Goal: Navigation & Orientation: Find specific page/section

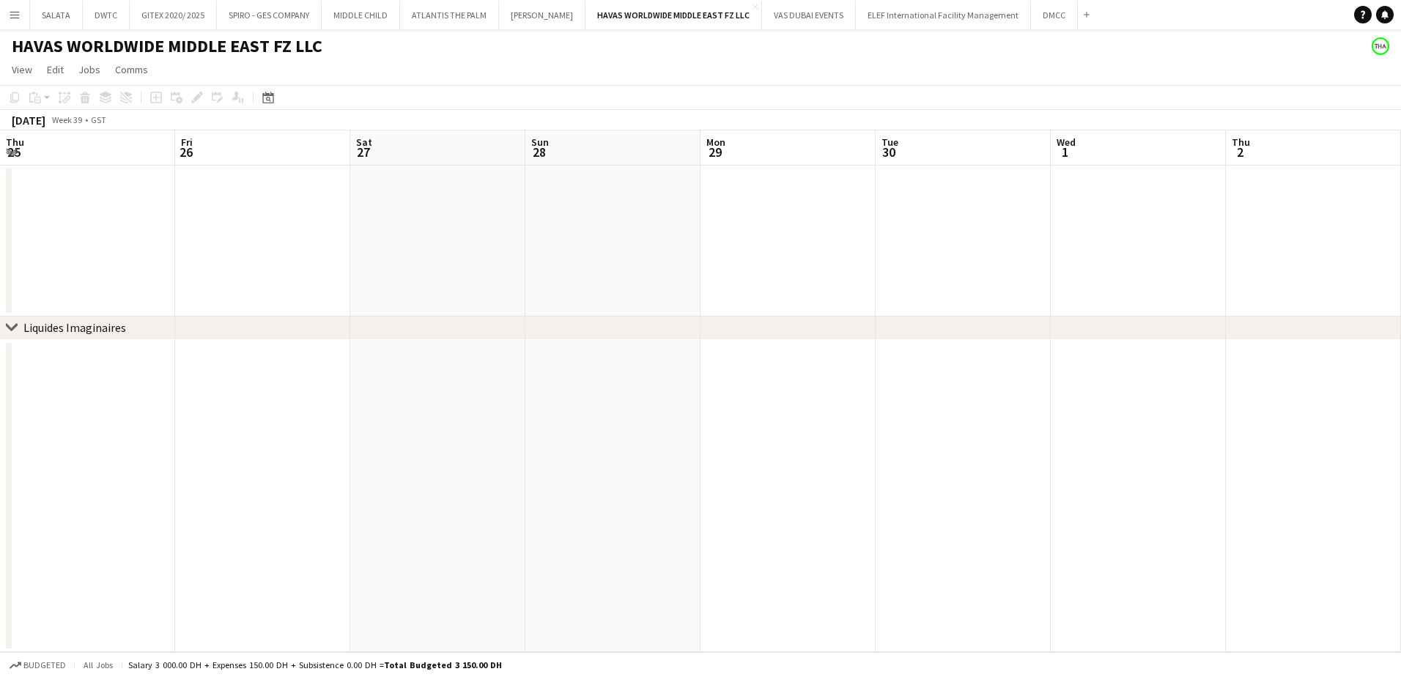
scroll to position [0, 429]
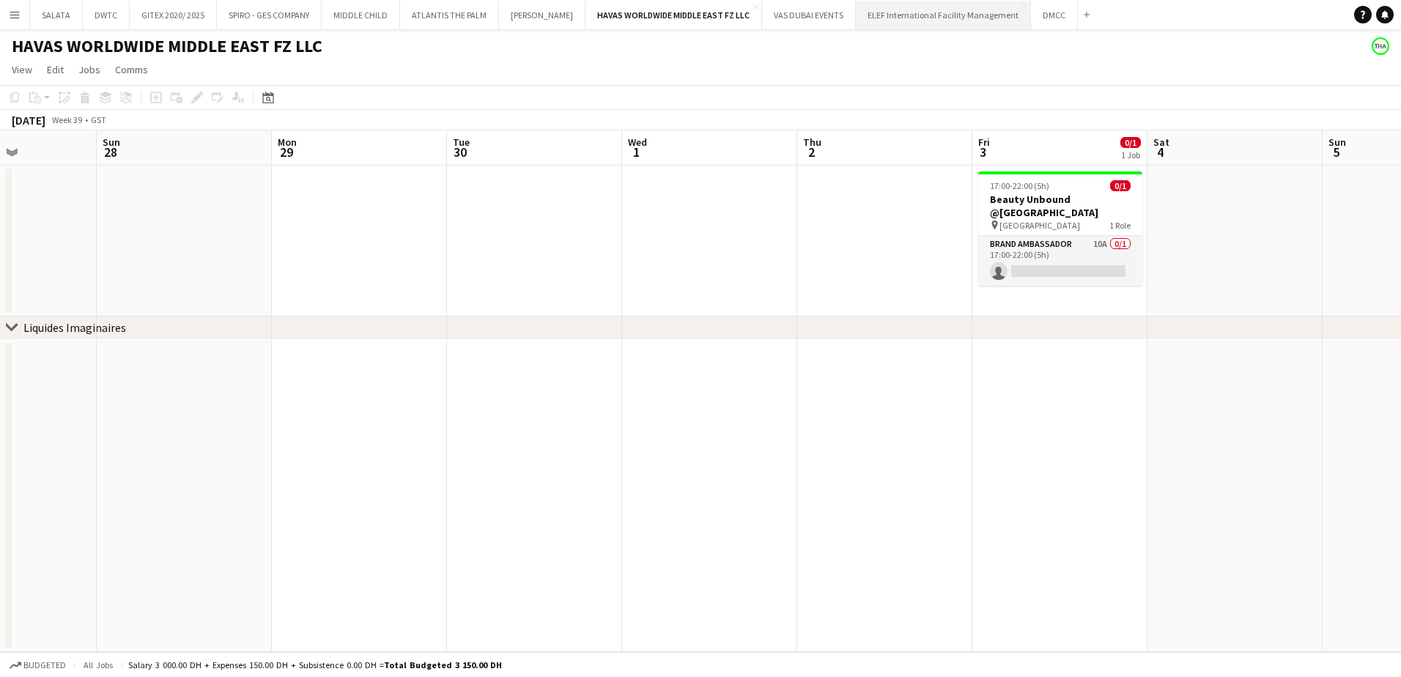
click at [907, 22] on button "ELEF International Facility Management Close" at bounding box center [943, 15] width 175 height 29
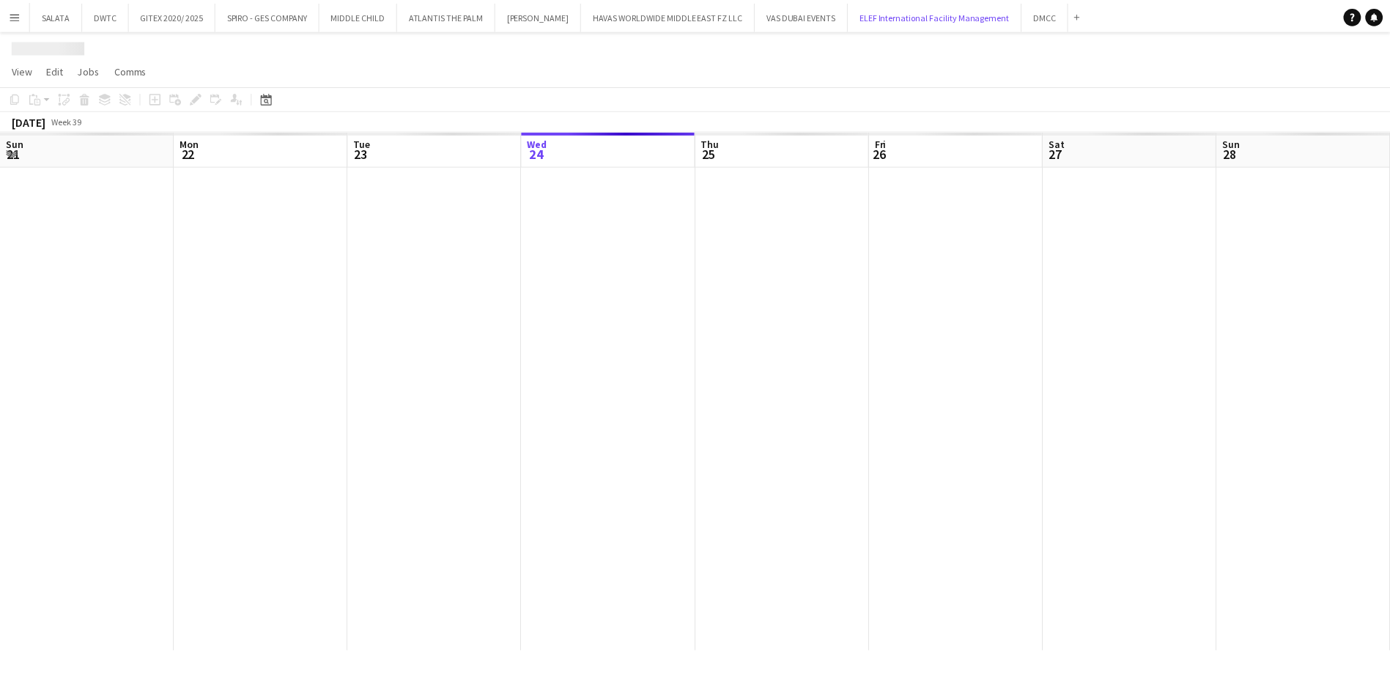
scroll to position [0, 350]
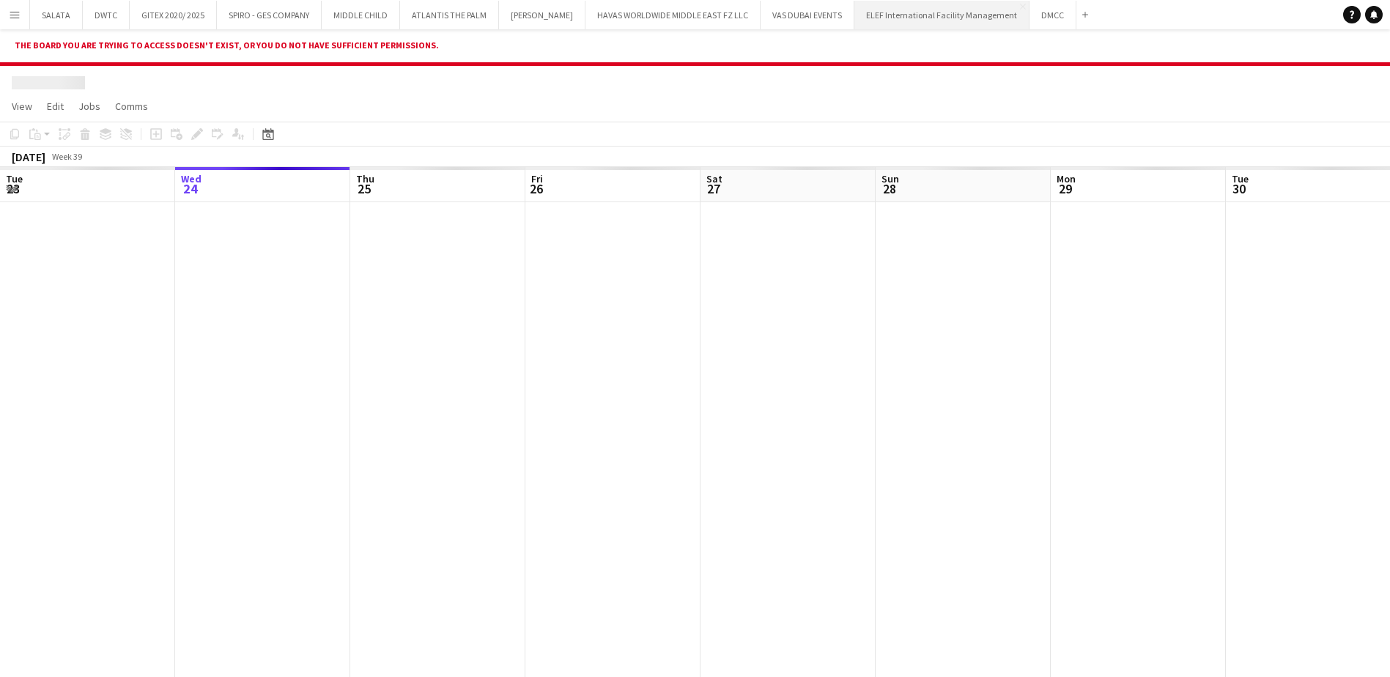
click at [929, 15] on button "ELEF International Facility Management Close" at bounding box center [942, 15] width 175 height 29
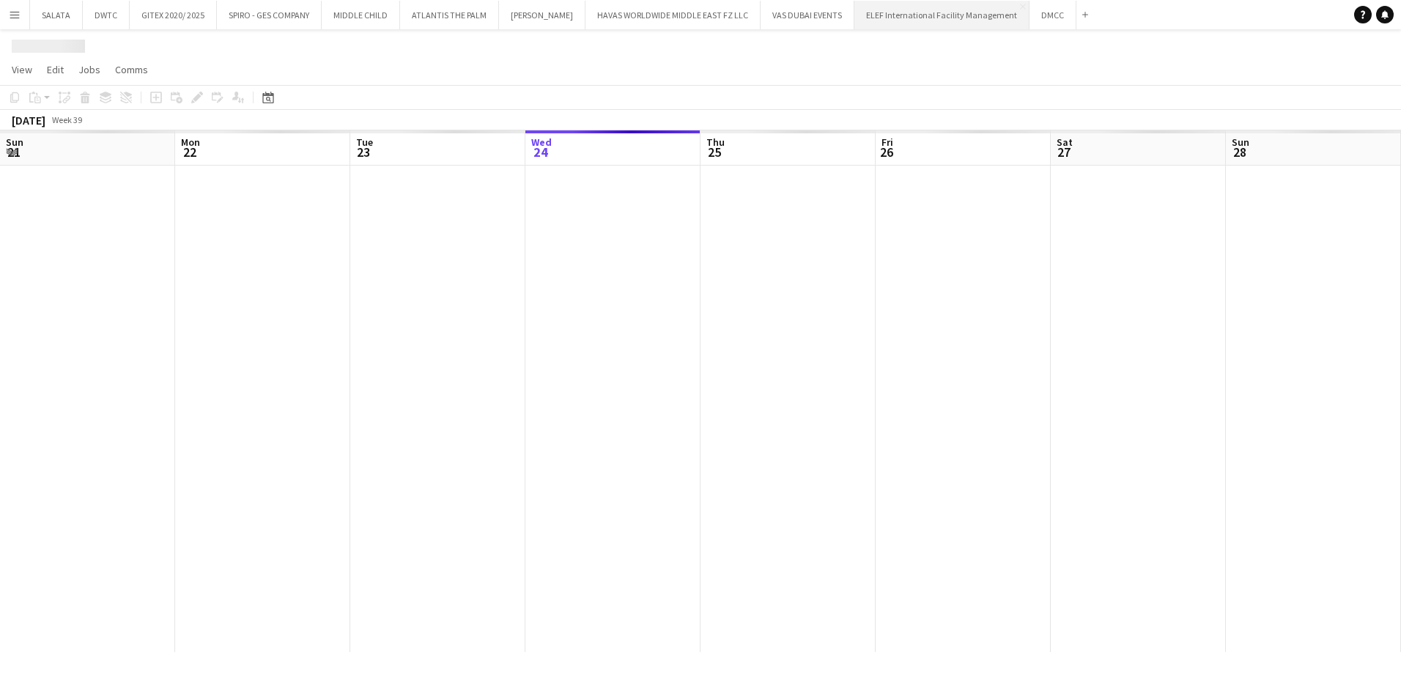
scroll to position [0, 350]
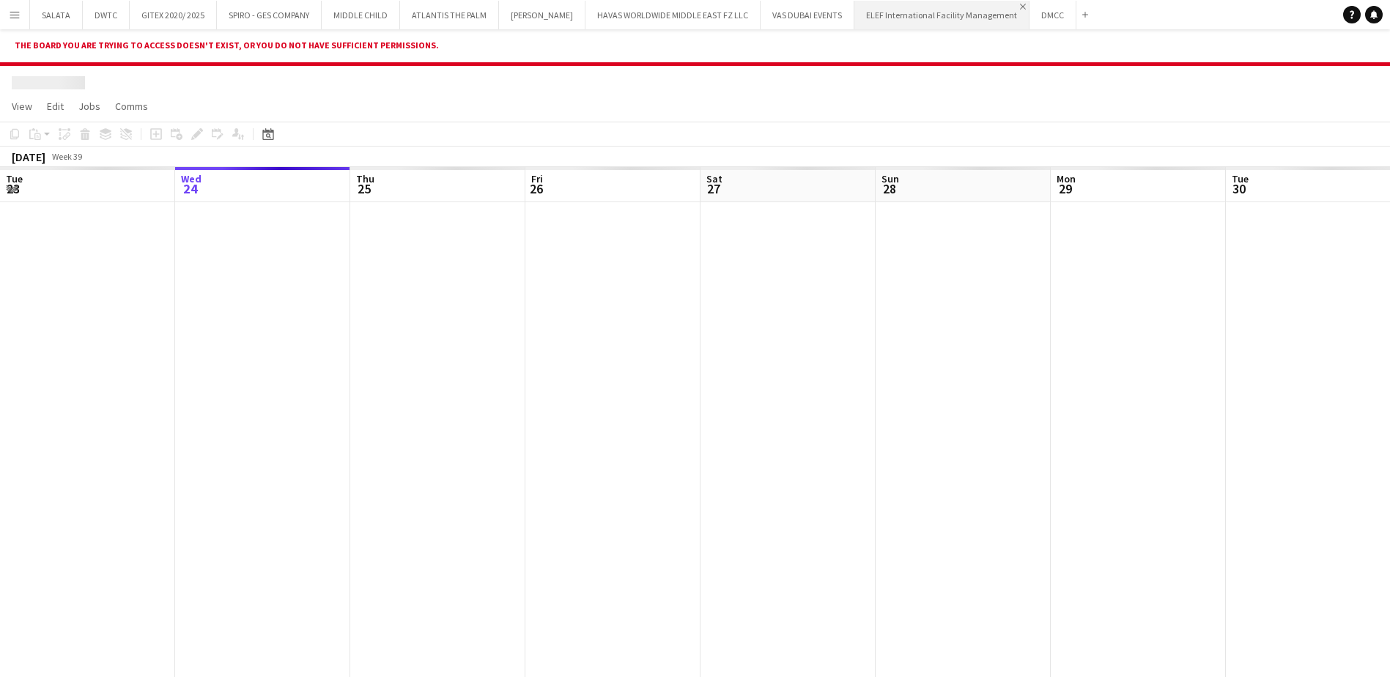
click at [1021, 6] on app-icon "Close" at bounding box center [1023, 7] width 6 height 6
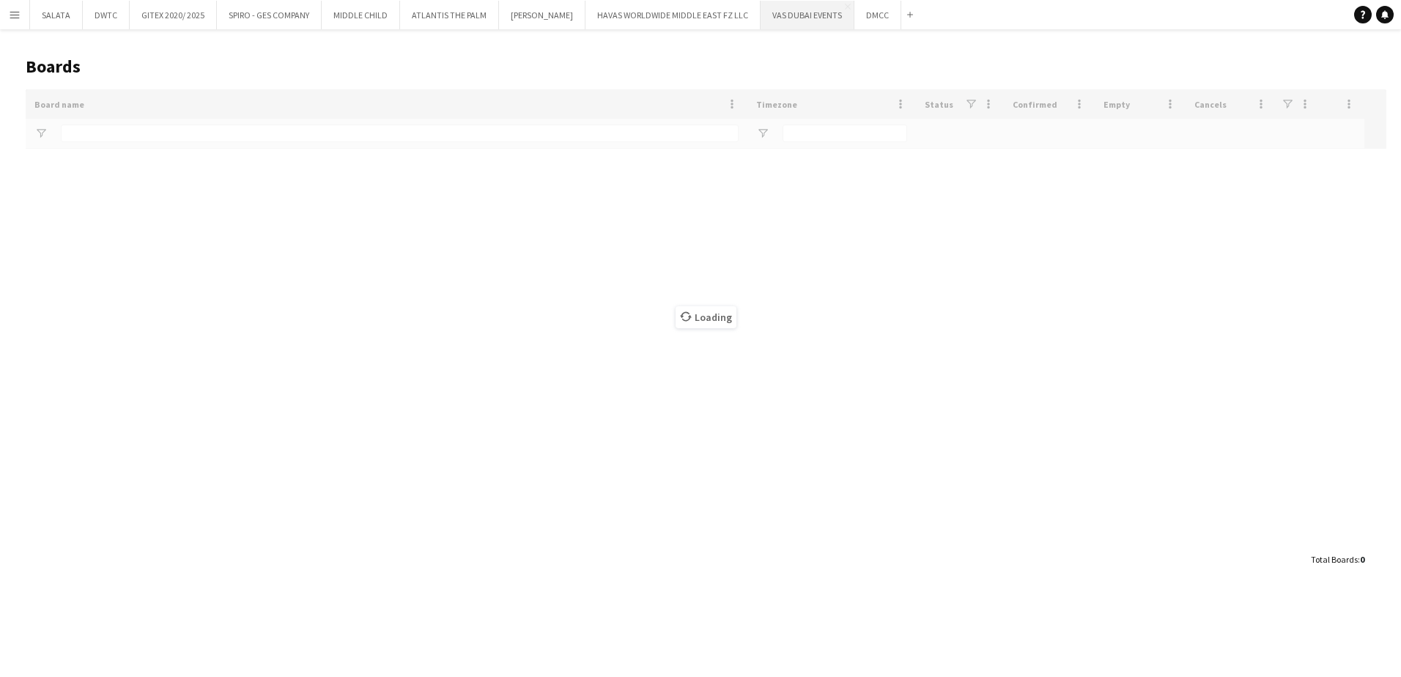
click at [802, 16] on button "VAS DUBAI EVENTS Close" at bounding box center [808, 15] width 94 height 29
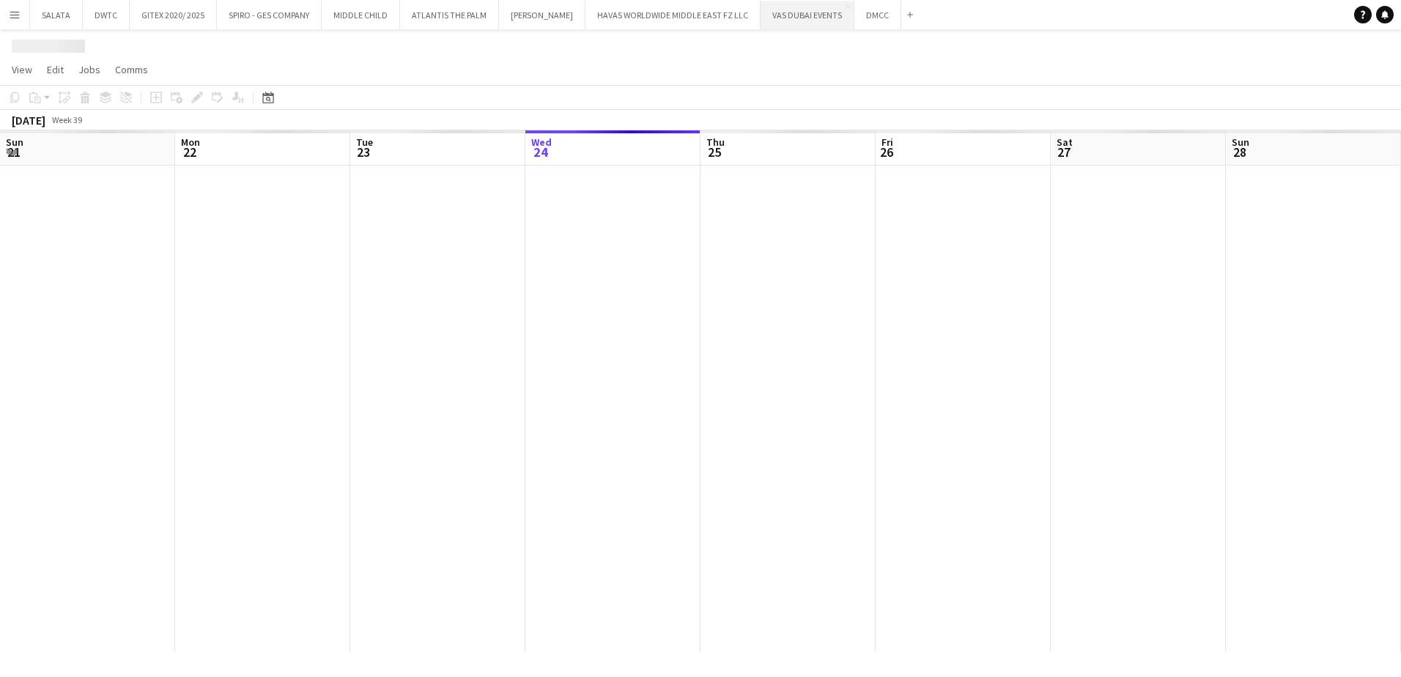
scroll to position [0, 350]
